Goal: Task Accomplishment & Management: Complete application form

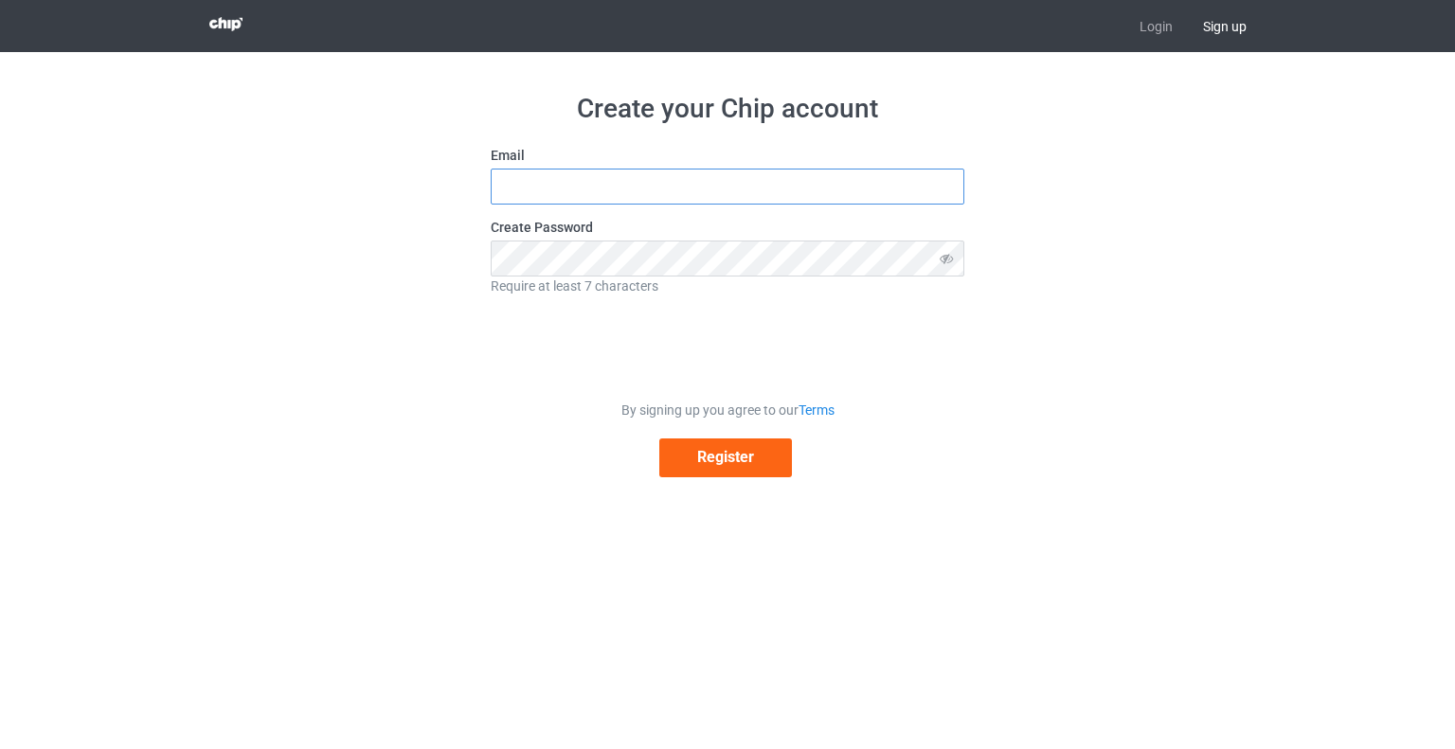
click at [898, 189] on input "text" at bounding box center [728, 187] width 474 height 36
type input "[EMAIL_ADDRESS][DOMAIN_NAME]"
click at [945, 258] on icon at bounding box center [946, 259] width 35 height 36
click at [715, 465] on button "Register" at bounding box center [725, 458] width 133 height 39
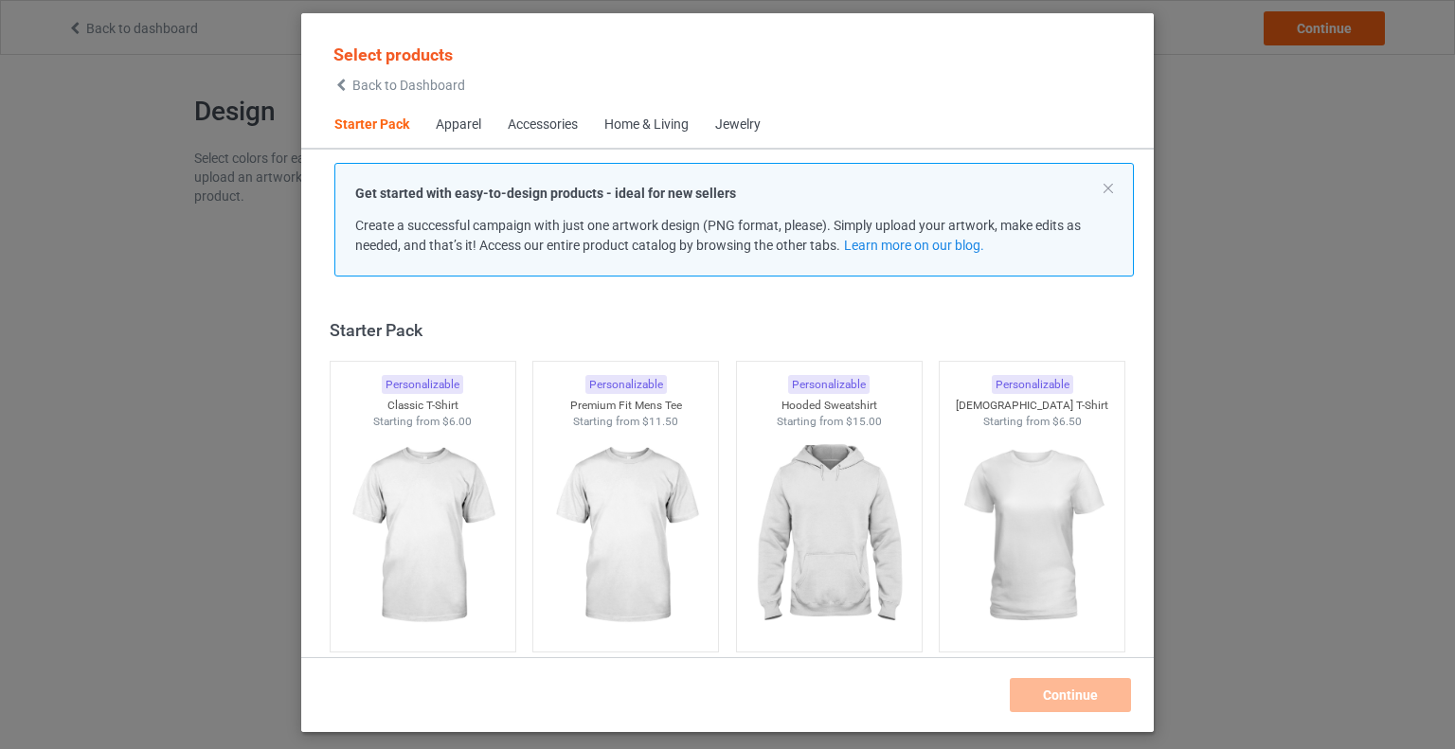
click at [553, 120] on div "Accessories" at bounding box center [543, 125] width 70 height 19
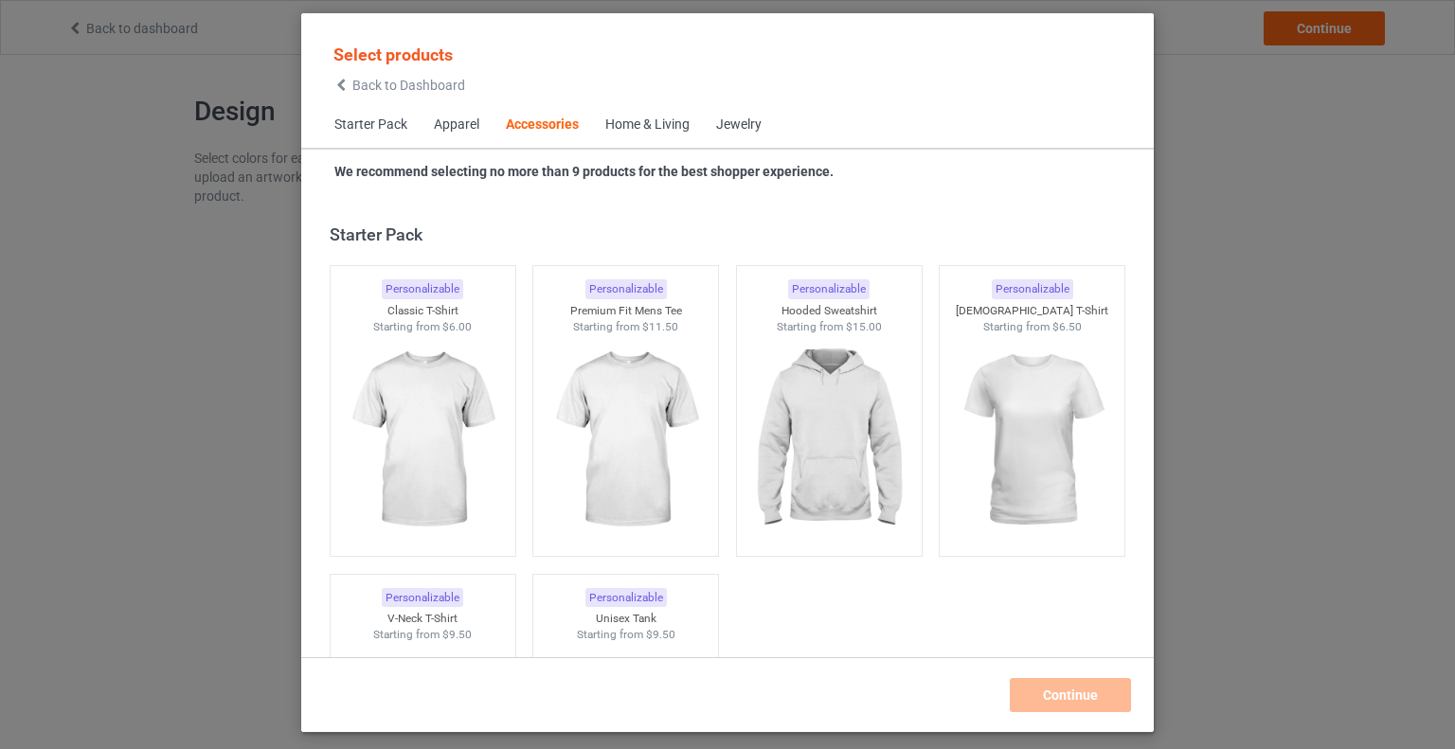
scroll to position [4163, 0]
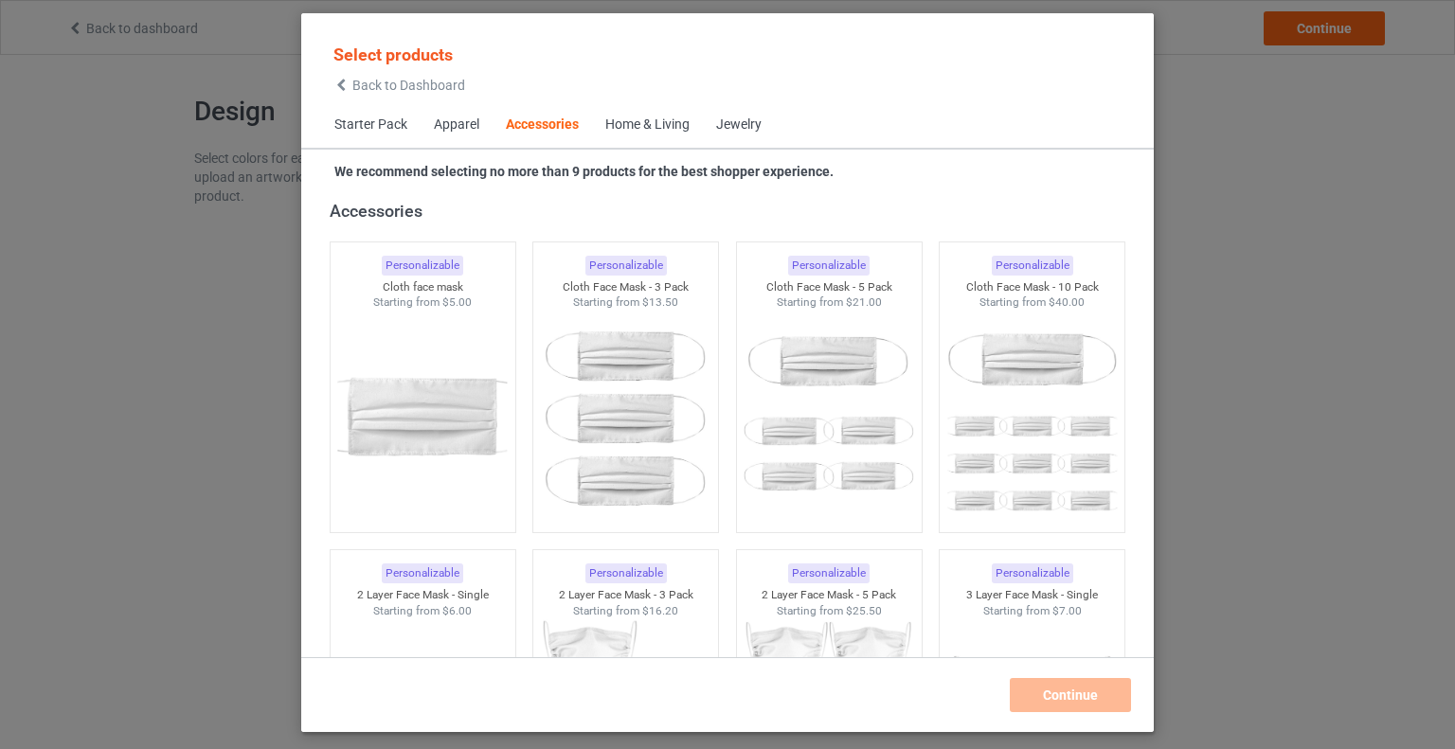
click at [477, 123] on div "Apparel" at bounding box center [456, 125] width 45 height 19
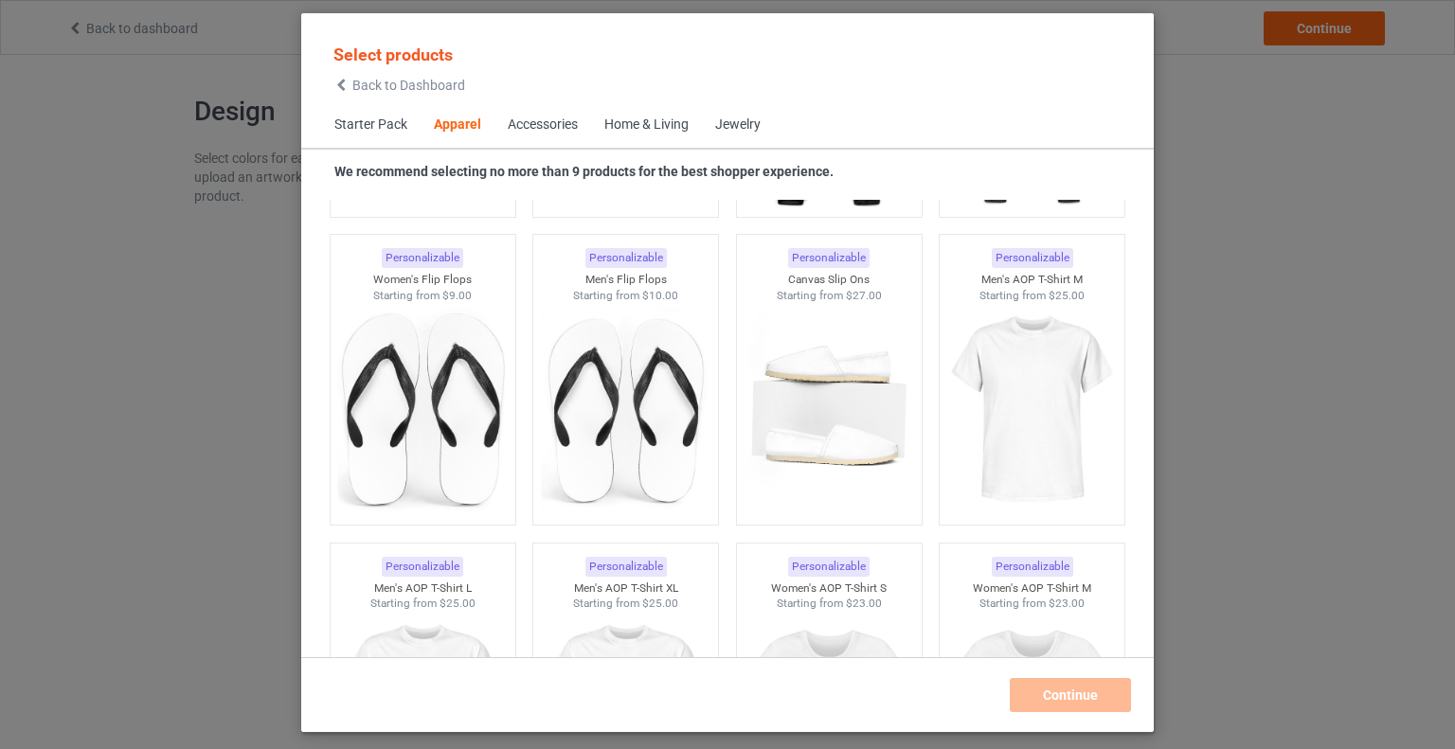
scroll to position [2940, 0]
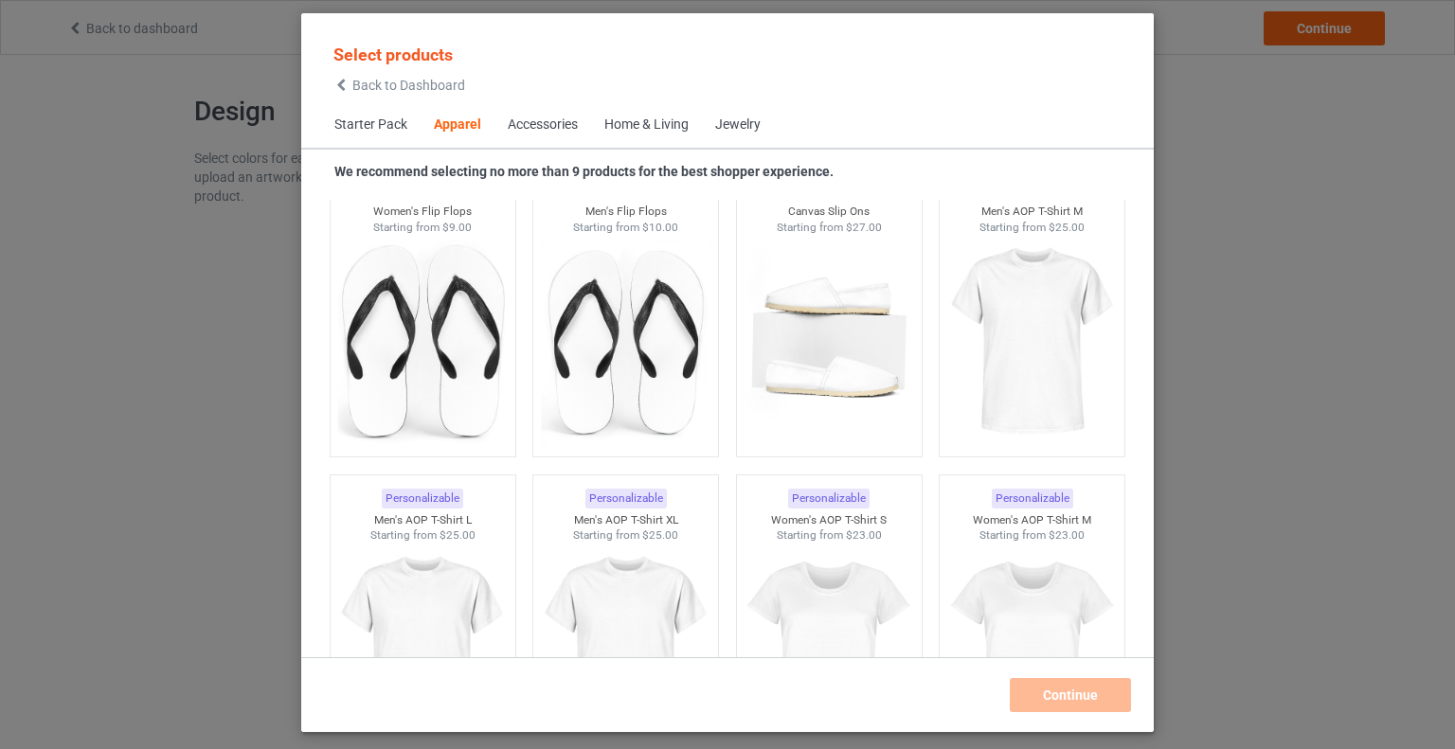
click at [1300, 315] on div "Select products Back to Dashboard Starter Pack Apparel Accessories Home & Livin…" at bounding box center [727, 374] width 1455 height 749
click at [555, 115] on span "Accessories" at bounding box center [543, 124] width 97 height 45
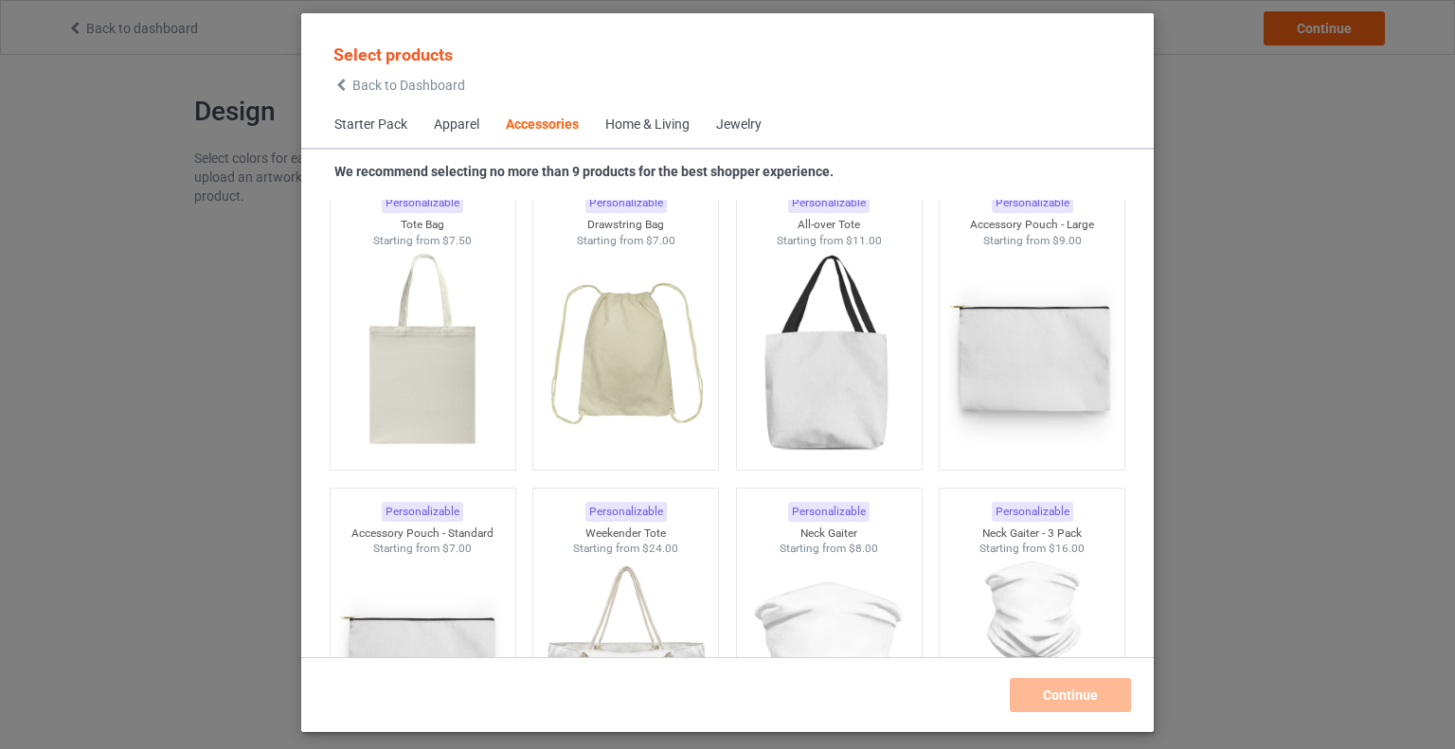
scroll to position [5764, 0]
click at [671, 124] on div "Home & Living" at bounding box center [647, 125] width 84 height 19
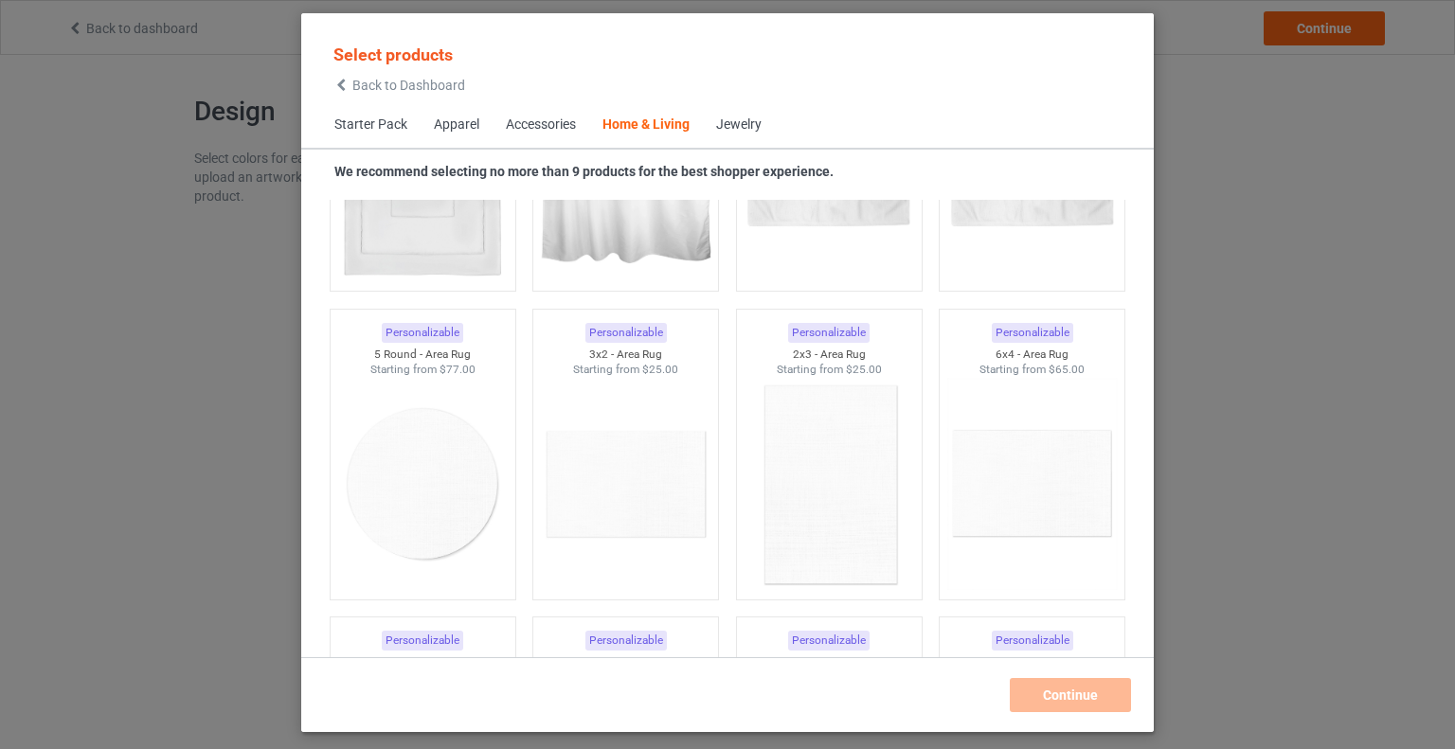
scroll to position [10635, 0]
click at [1228, 484] on div "Select products Back to Dashboard Starter Pack Apparel Accessories Home & Livin…" at bounding box center [727, 374] width 1455 height 749
click at [1216, 33] on div "Select products Back to Dashboard Starter Pack Apparel Accessories Home & Livin…" at bounding box center [727, 374] width 1455 height 749
click at [339, 85] on icon at bounding box center [341, 85] width 16 height 13
